Goal: Communication & Community: Answer question/provide support

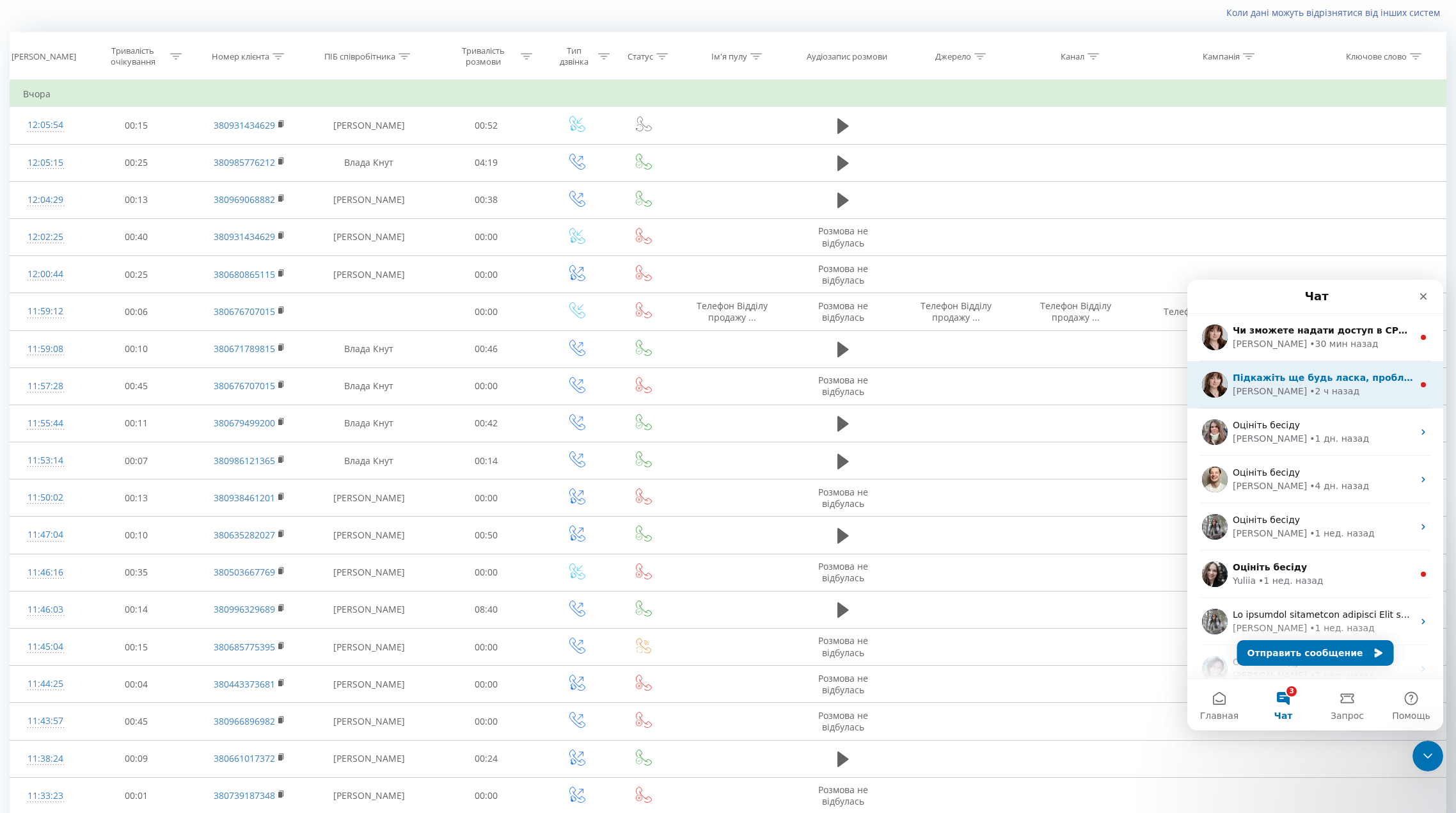
click at [1284, 378] on span "Підкажіть ще будь ласка, проблема лише з 1 дзвінком?" at bounding box center [1380, 377] width 295 height 10
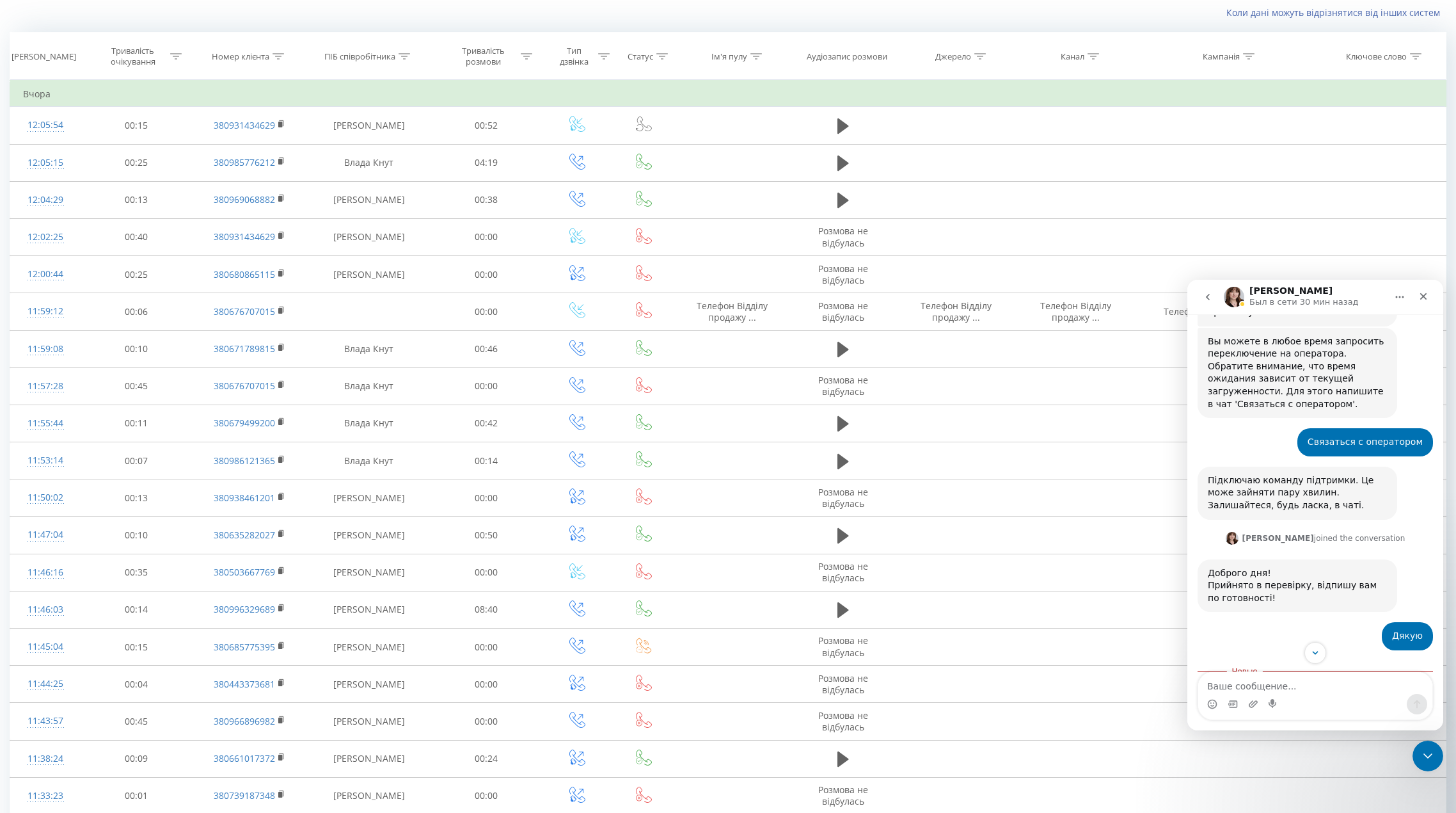
scroll to position [611, 0]
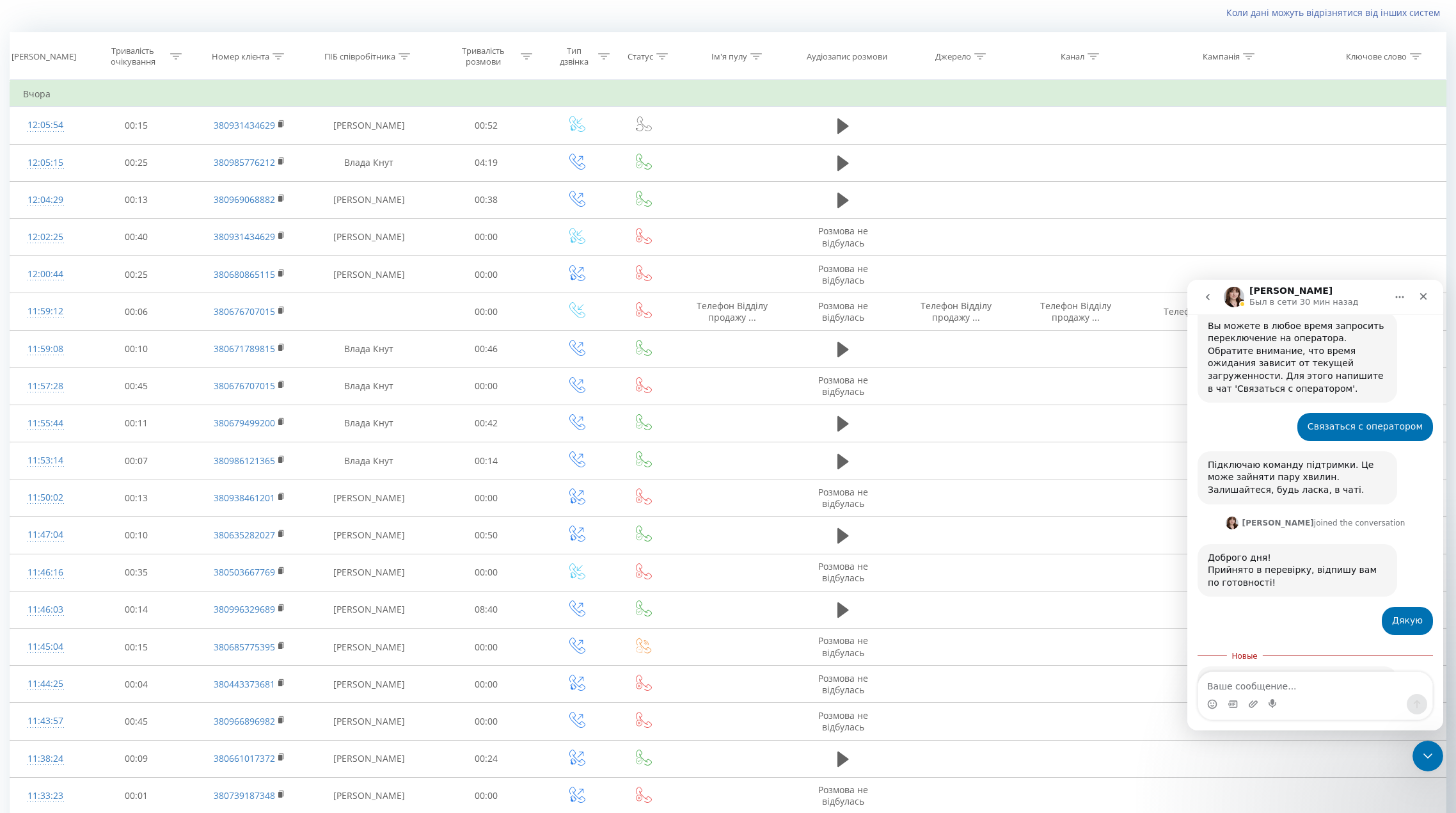
click at [1286, 690] on textarea "Ваше сообщение..." at bounding box center [1315, 683] width 234 height 21
type textarea "Так"
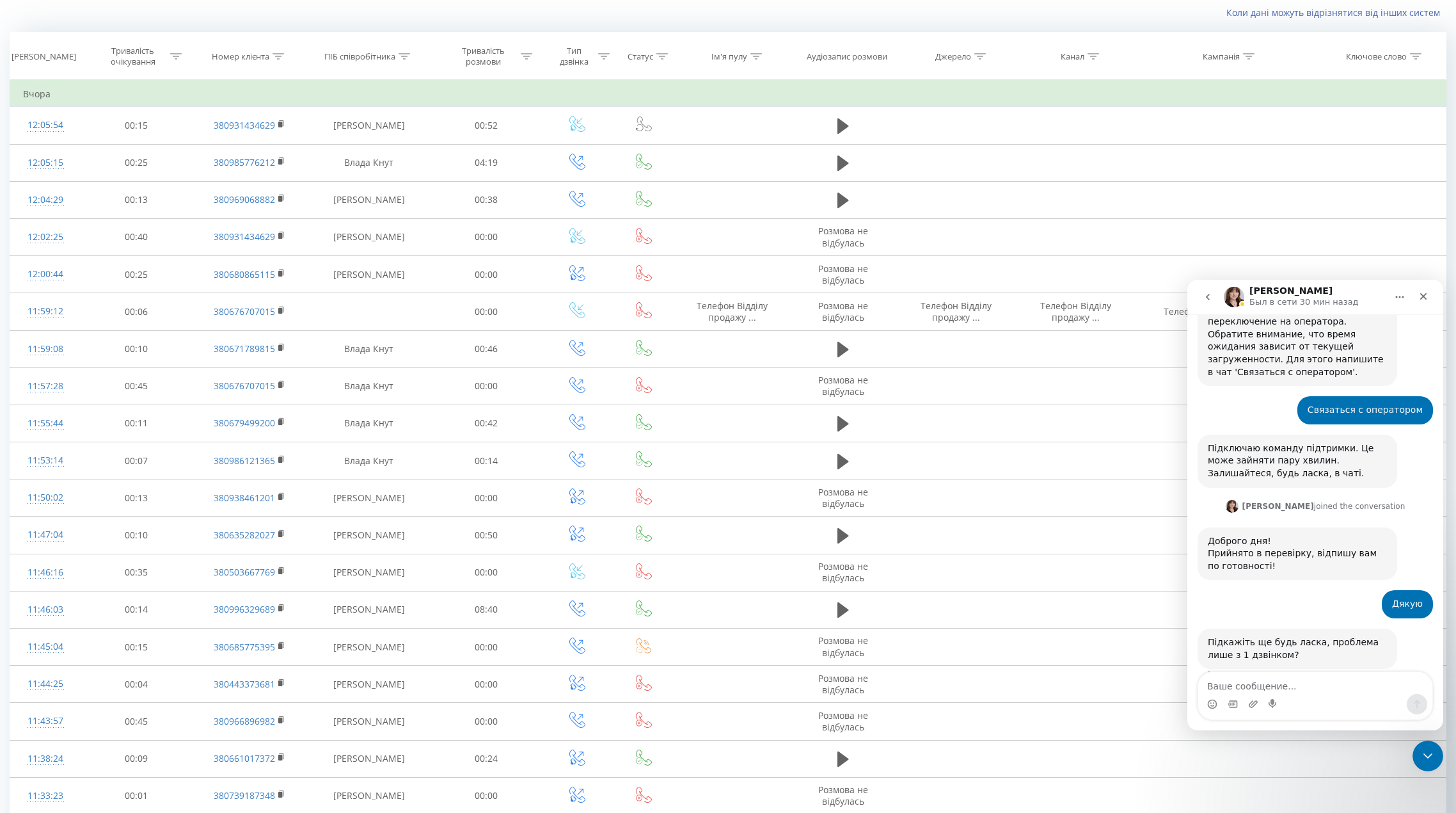
click at [1206, 294] on icon "go back" at bounding box center [1208, 297] width 10 height 10
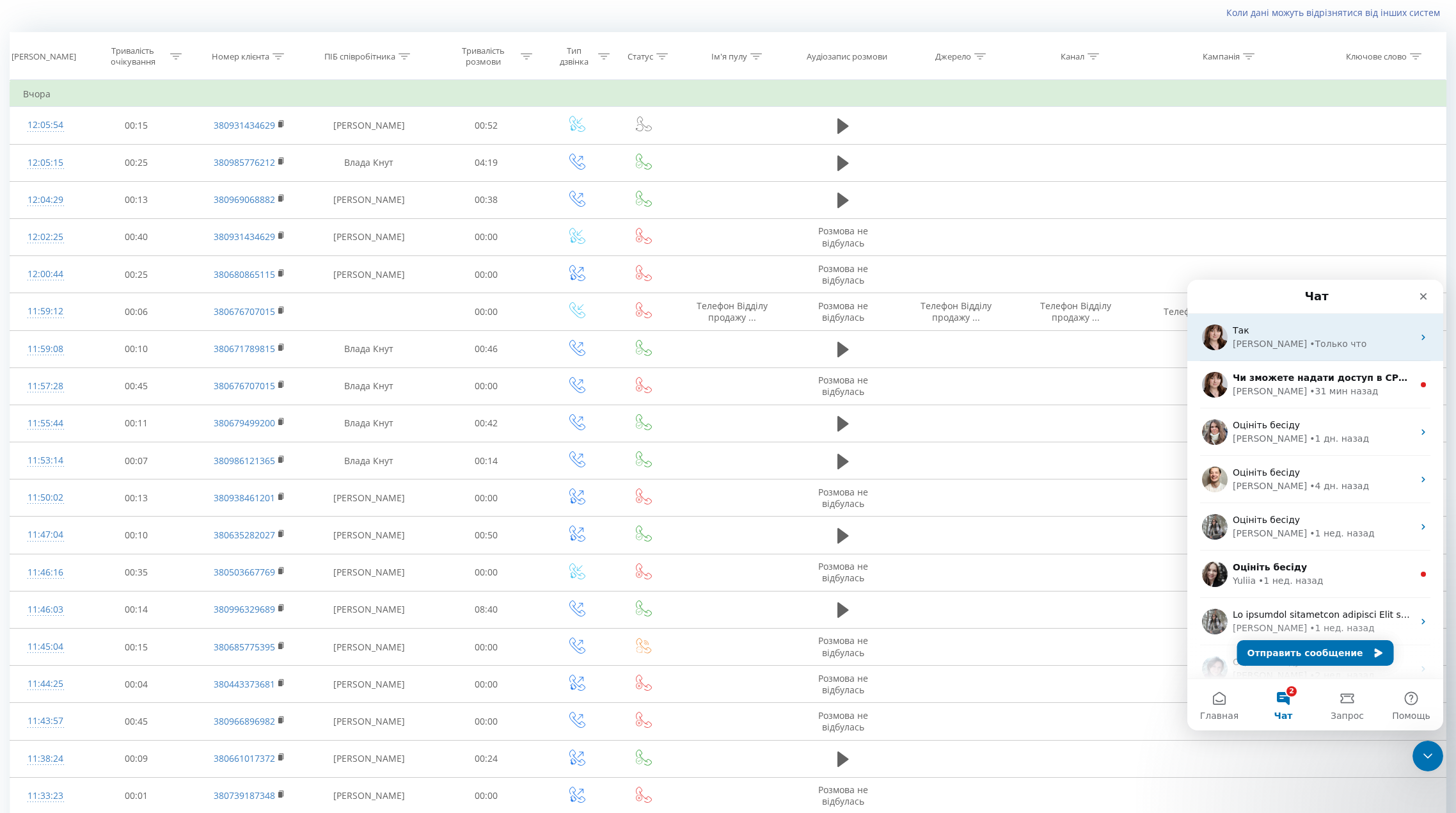
scroll to position [0, 0]
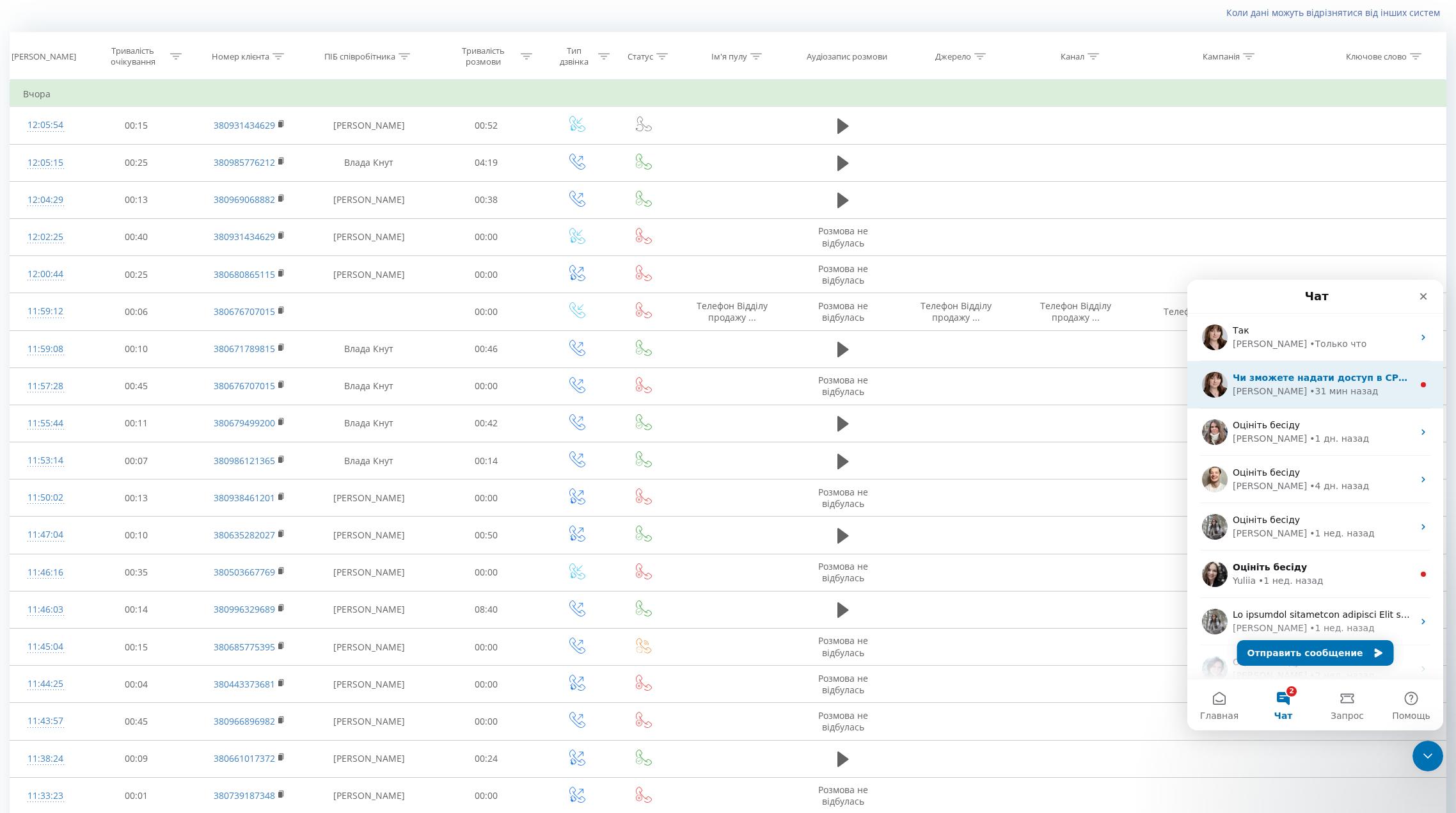
click at [1319, 380] on span "Чи зможете надати доступ в СРМ будь ласка, для перевірки та аналізу?" at bounding box center [1423, 377] width 379 height 10
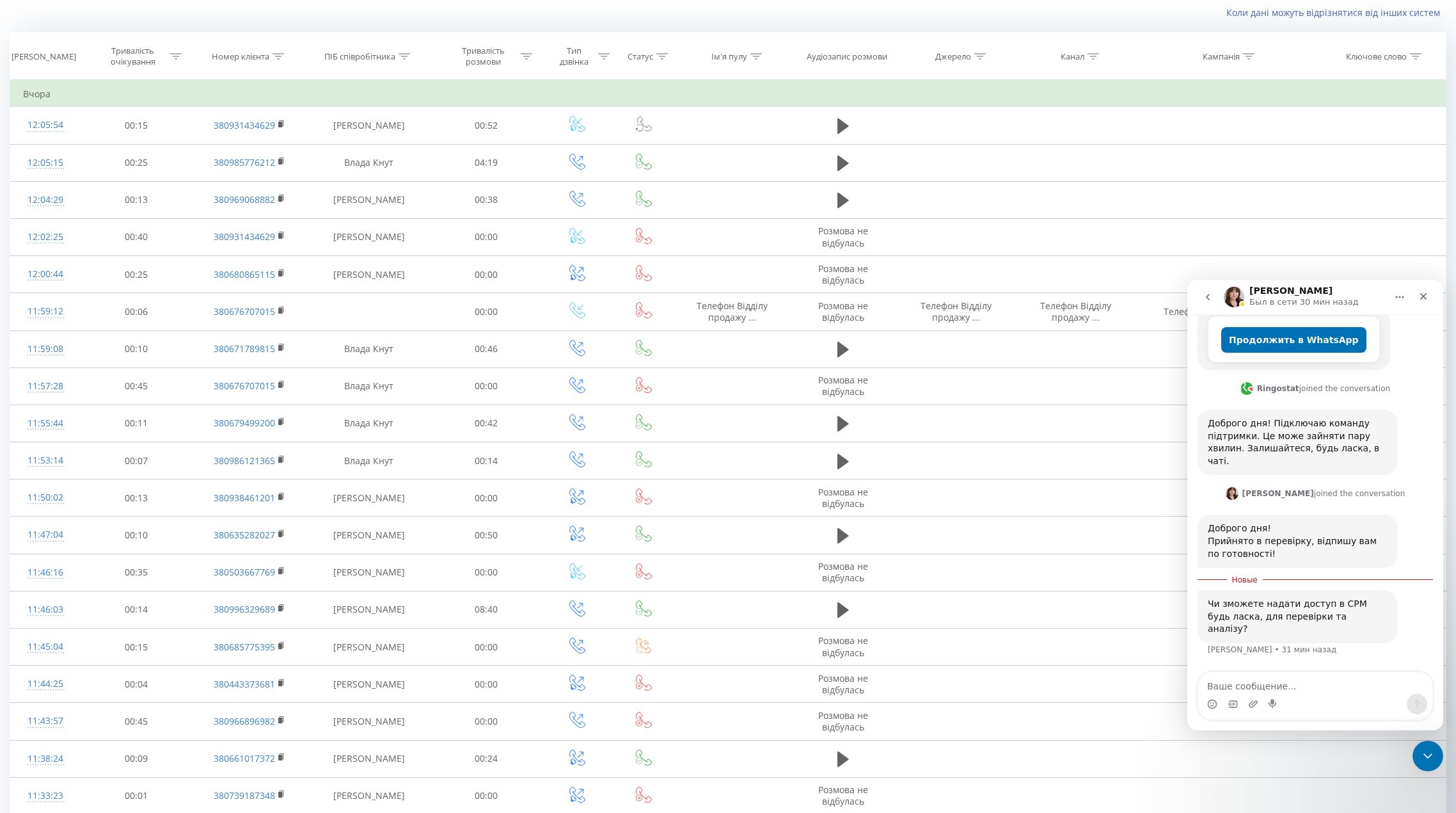
scroll to position [794, 0]
click at [1287, 688] on textarea "Ваше сообщение..." at bounding box center [1315, 683] width 234 height 21
paste textarea "[EMAIL_ADDRESS][DOMAIN_NAME] Whitesales__2026"
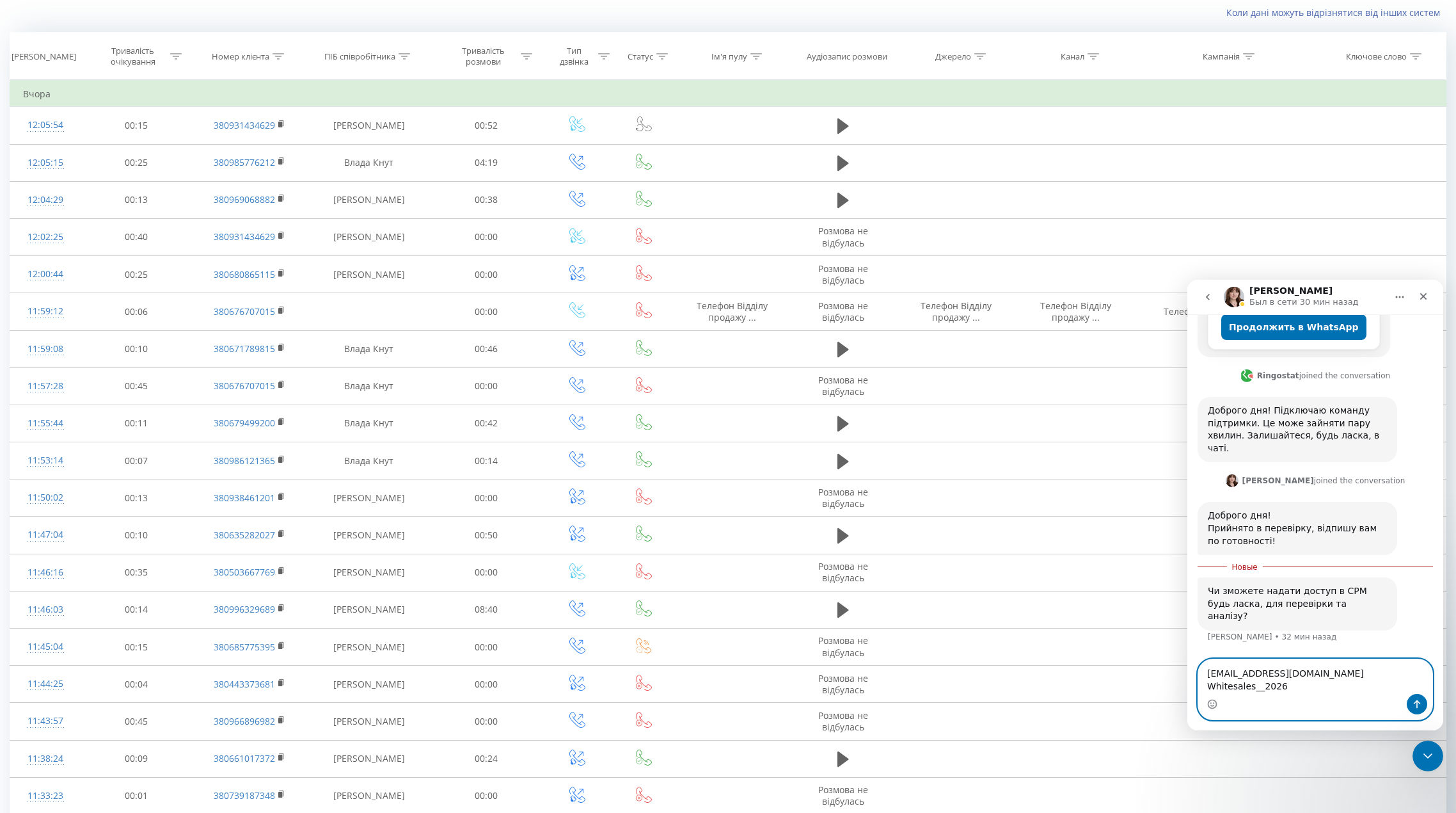
click at [1305, 683] on textarea "[EMAIL_ADDRESS][DOMAIN_NAME] Whitesales__2026" at bounding box center [1315, 676] width 234 height 35
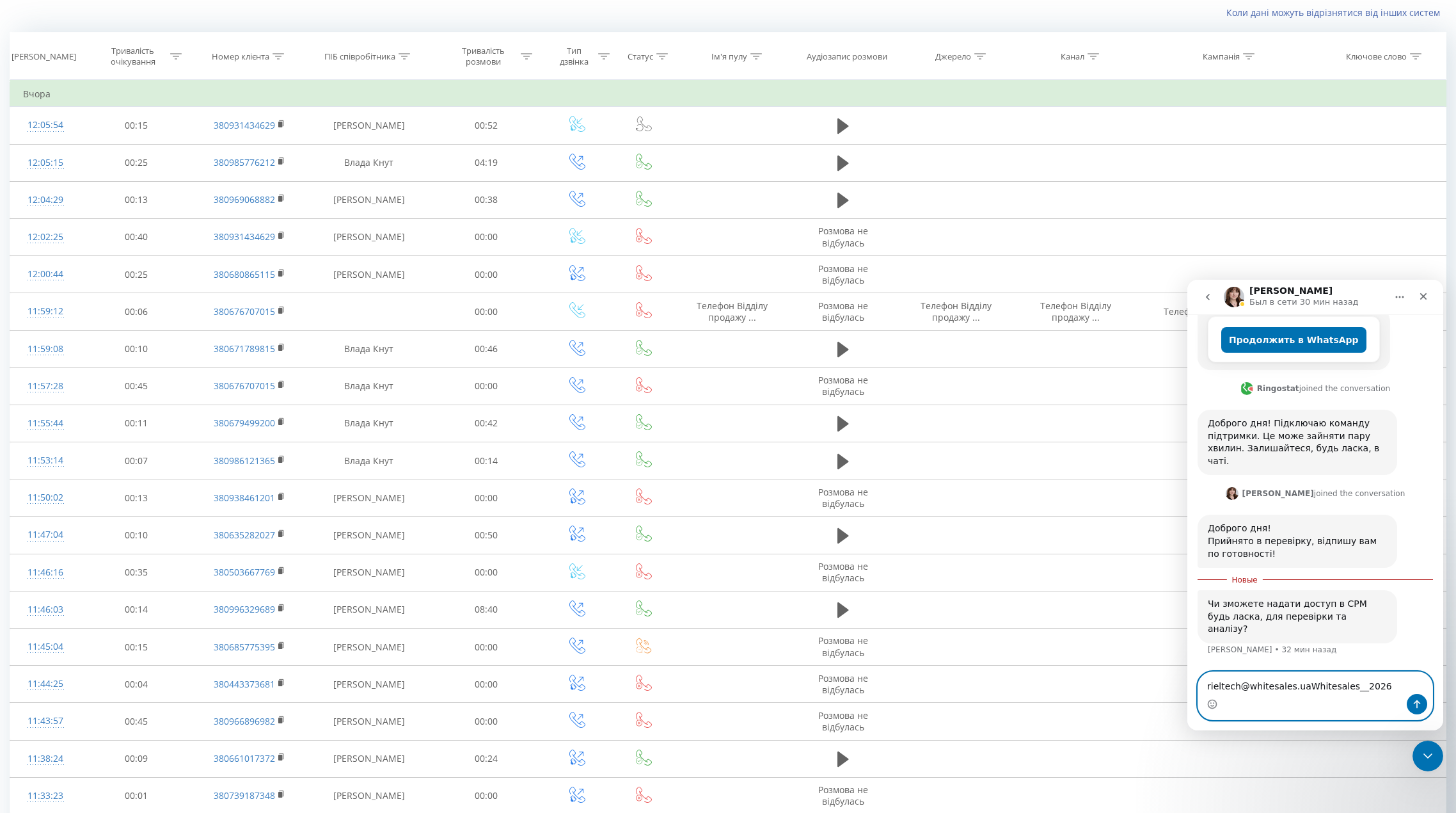
type textarea "[EMAIL_ADDRESS][DOMAIN_NAME] Whitesales__2026"
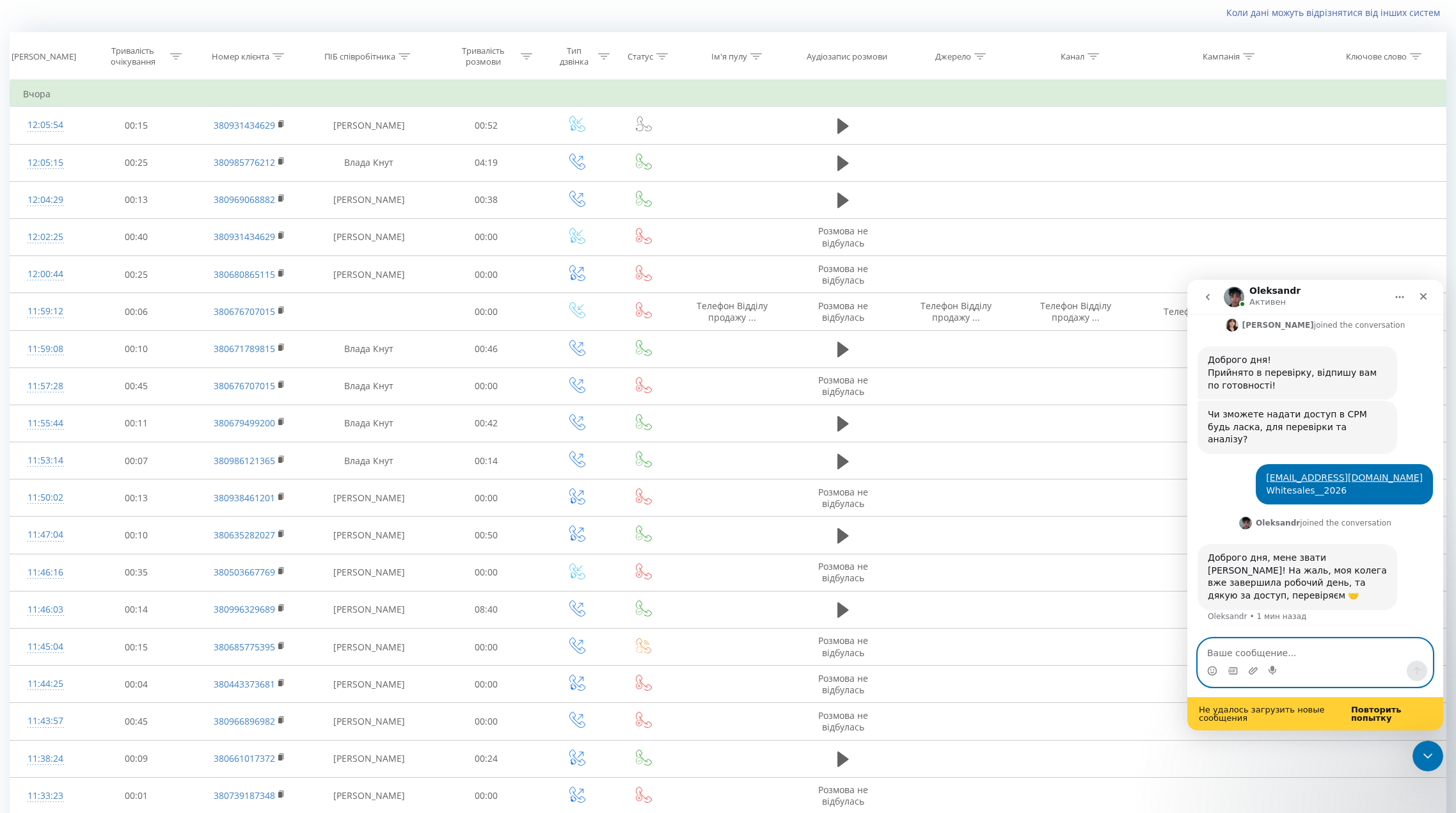
scroll to position [950, 0]
click at [1206, 303] on button "go back" at bounding box center [1208, 297] width 24 height 24
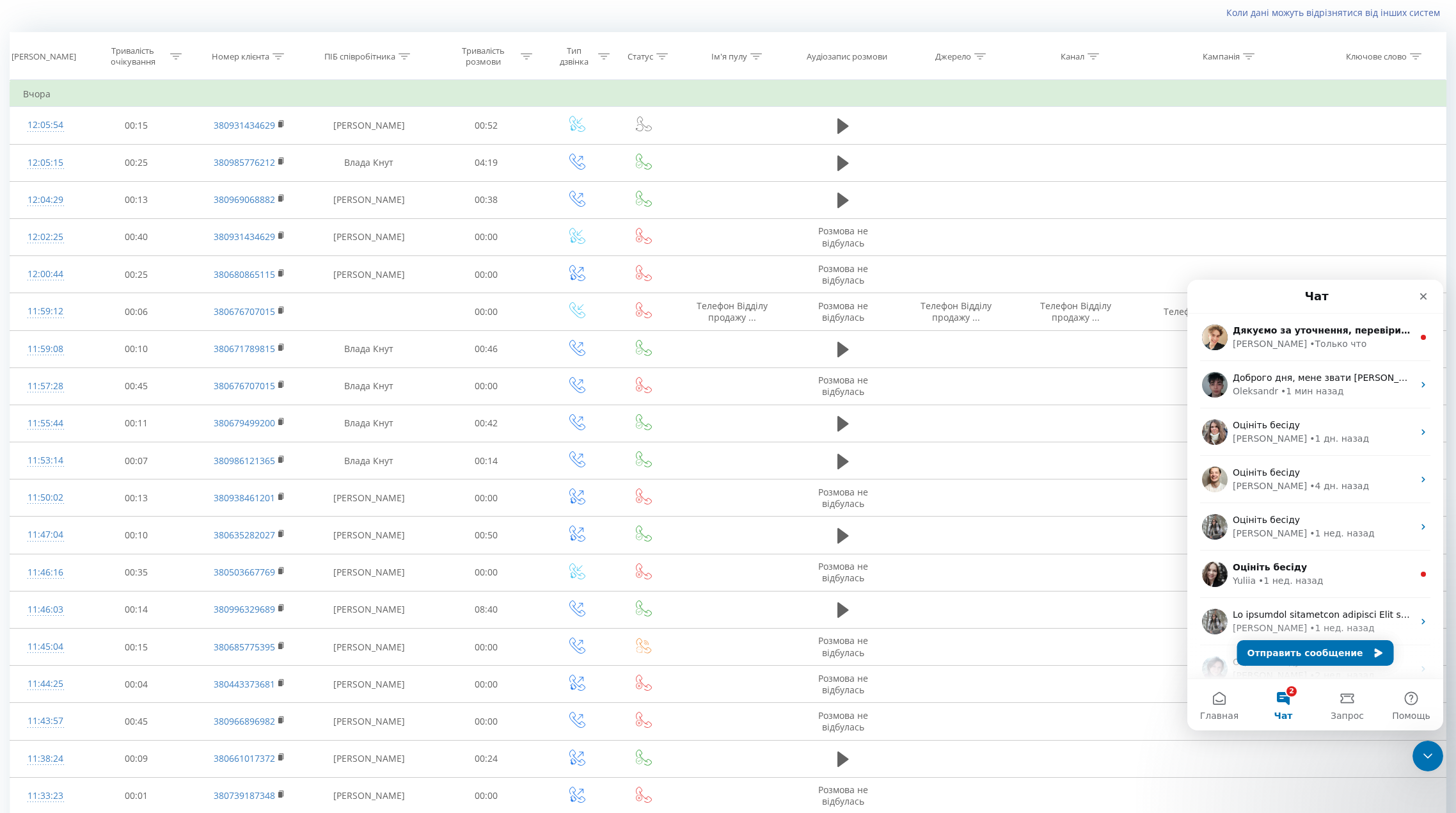
scroll to position [0, 0]
click at [1367, 348] on div "[PERSON_NAME] что" at bounding box center [1323, 344] width 181 height 13
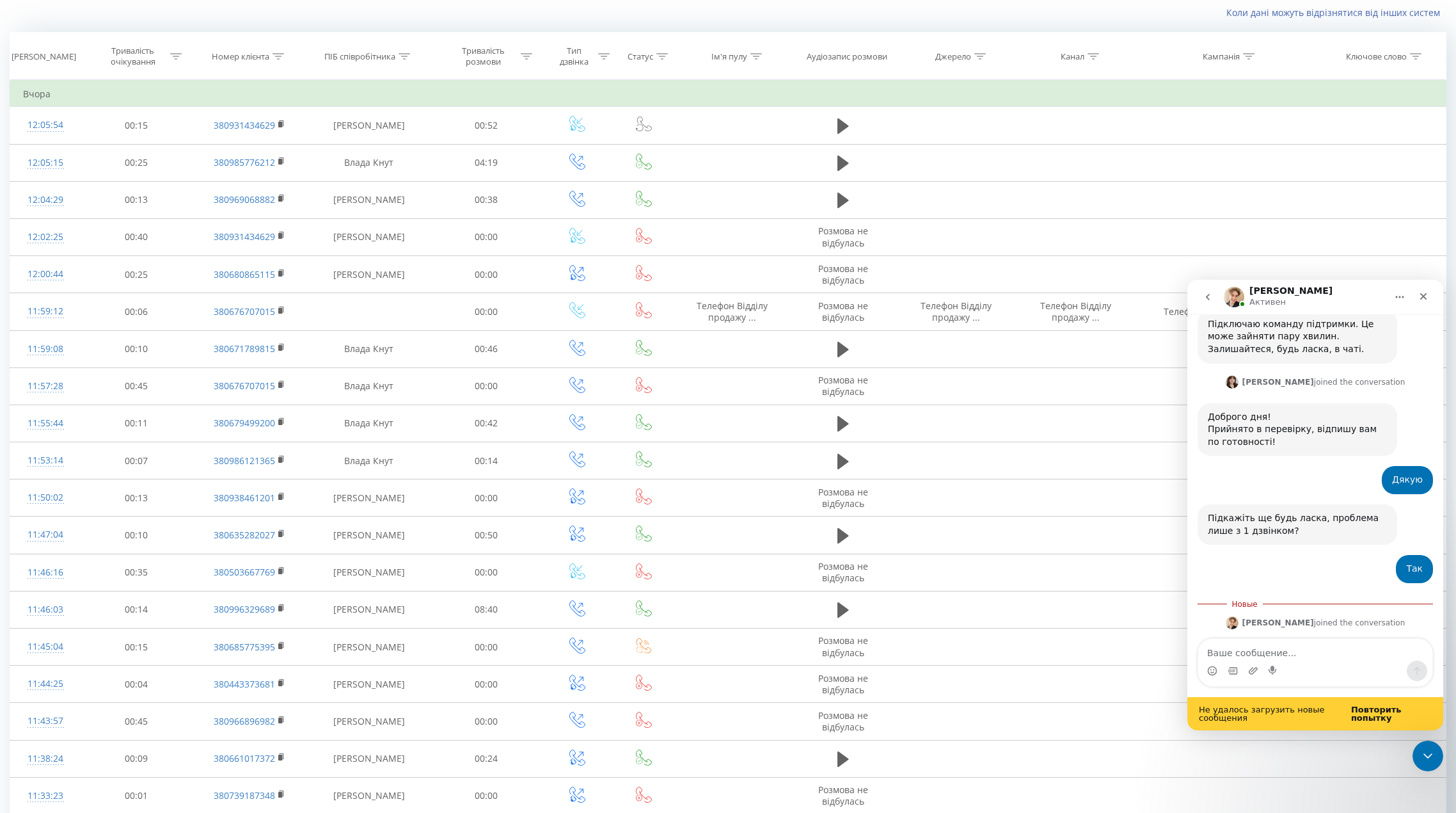
scroll to position [763, 0]
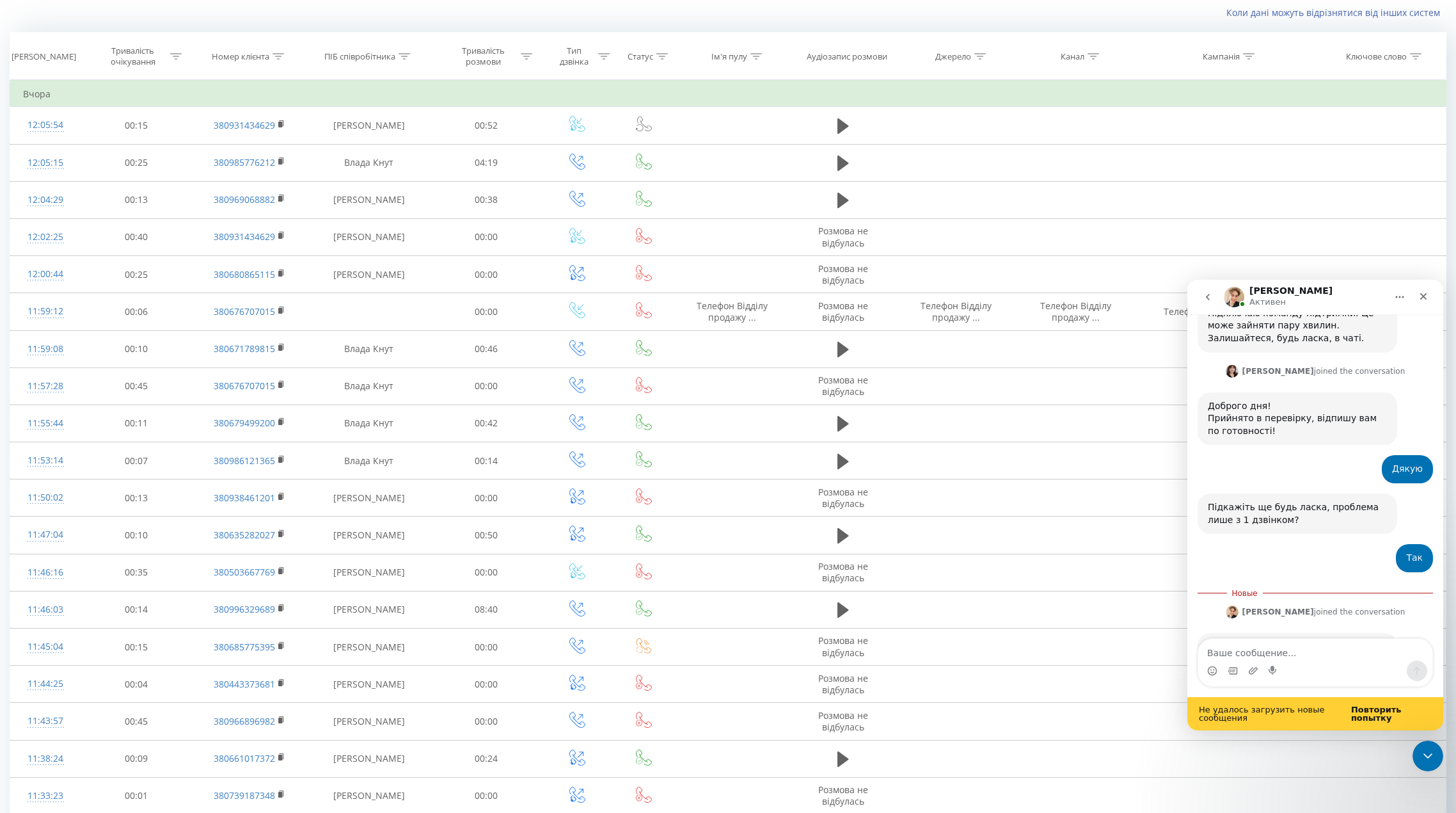
click at [1210, 299] on icon "go back" at bounding box center [1208, 297] width 10 height 10
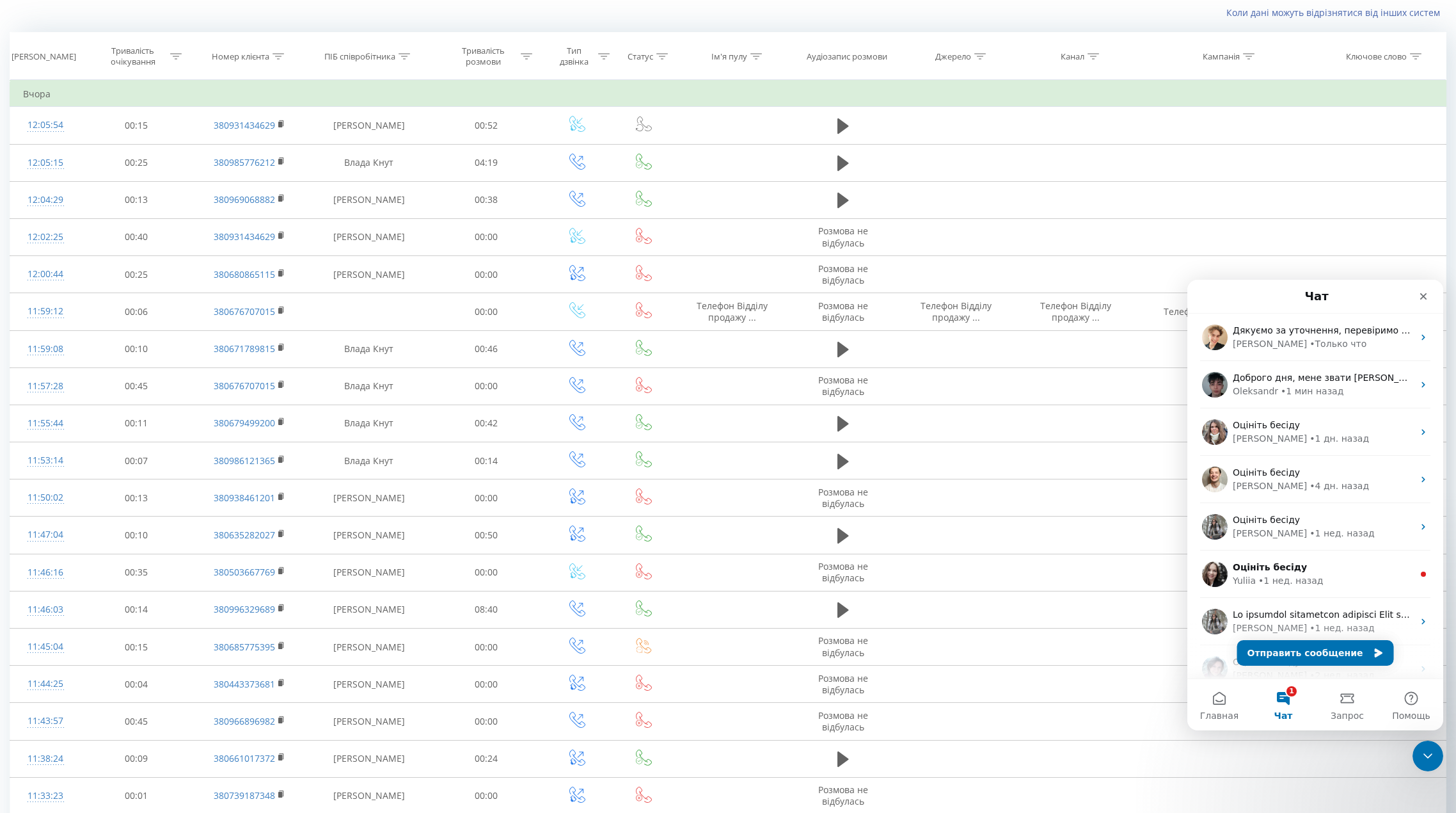
scroll to position [0, 0]
